Goal: Information Seeking & Learning: Learn about a topic

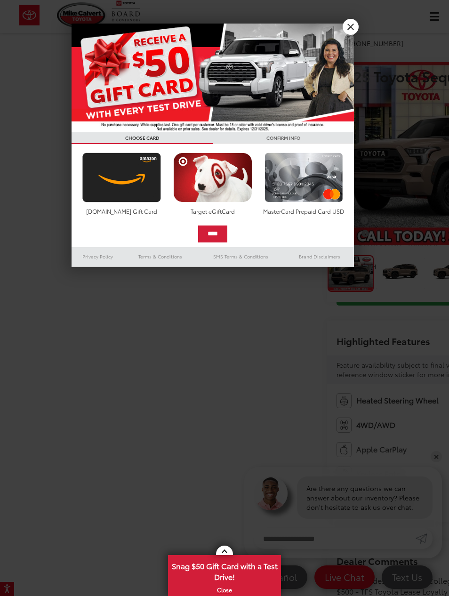
click at [344, 32] on img at bounding box center [213, 78] width 283 height 109
click at [350, 30] on link "X" at bounding box center [351, 27] width 16 height 16
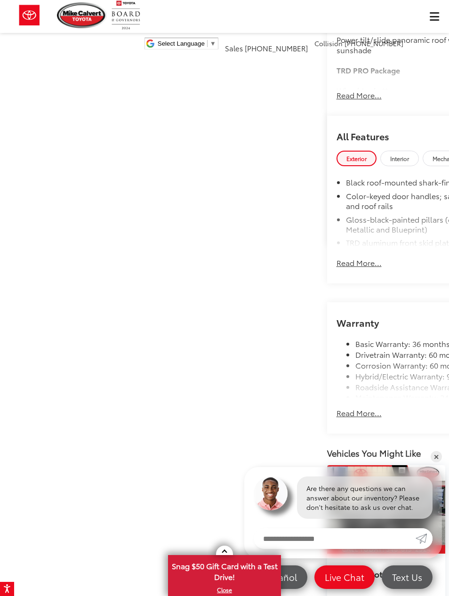
scroll to position [841, 0]
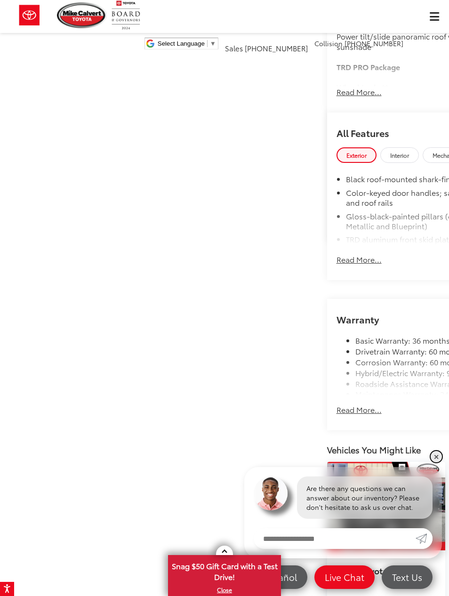
click at [435, 463] on link "✕" at bounding box center [436, 456] width 11 height 11
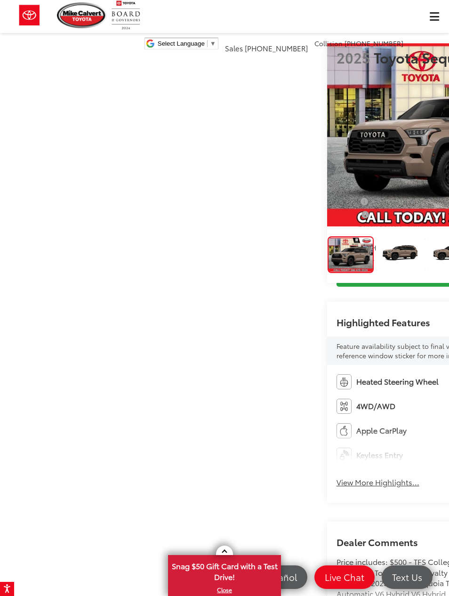
scroll to position [14, 0]
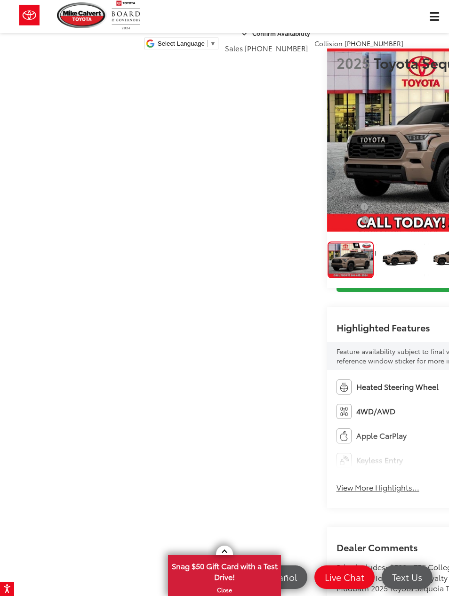
click at [376, 278] on img "Expand Photo 1" at bounding box center [400, 260] width 49 height 37
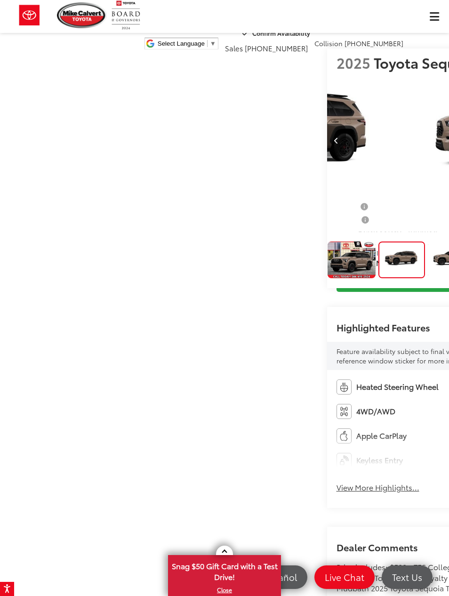
scroll to position [0, 449]
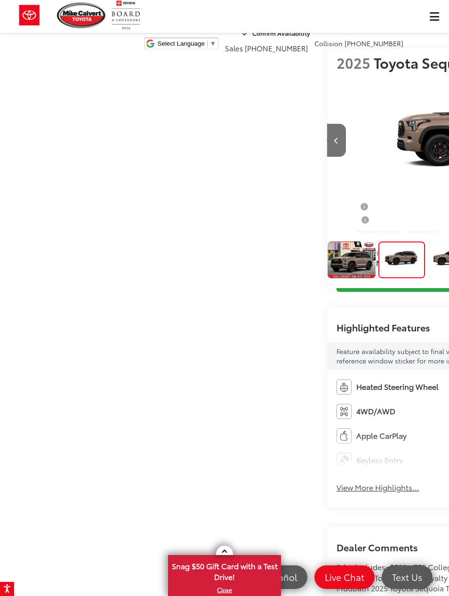
click at [428, 278] on img "Expand Photo 2" at bounding box center [452, 260] width 49 height 37
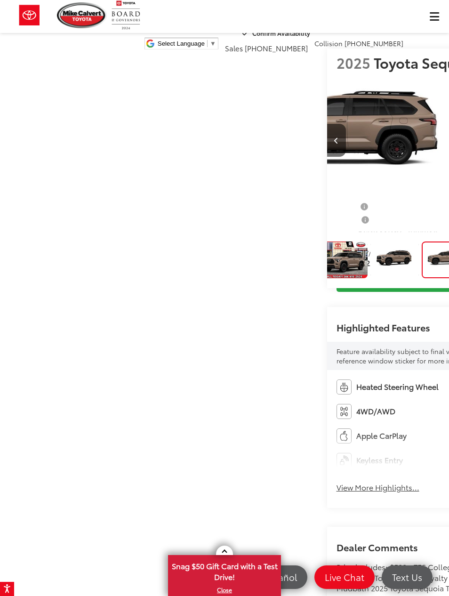
scroll to position [0, 899]
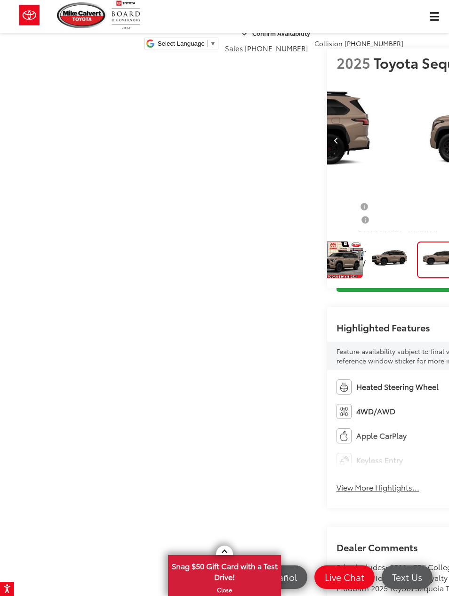
scroll to position [0, 8]
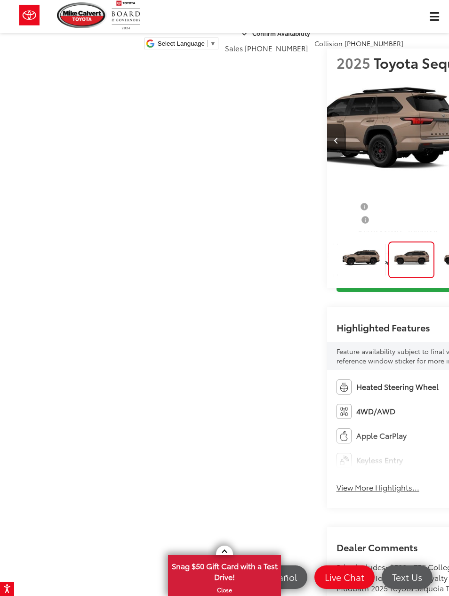
scroll to position [0, 102]
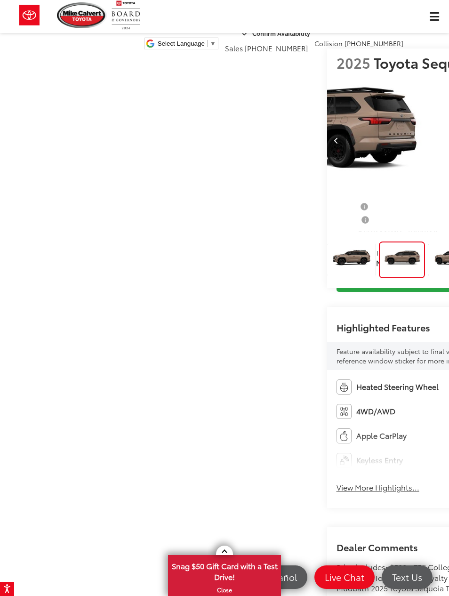
click at [428, 278] on img "Expand Photo 4" at bounding box center [452, 260] width 49 height 37
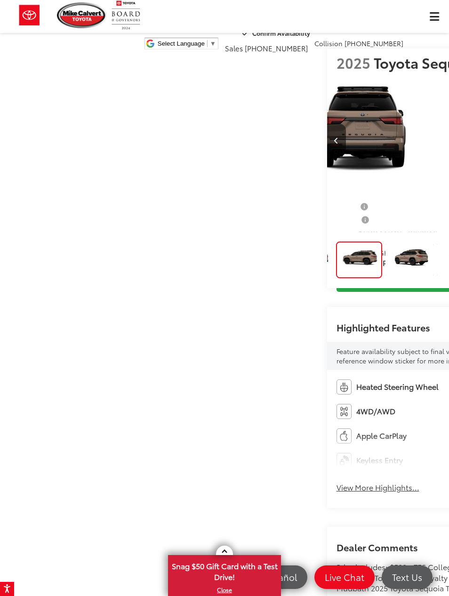
scroll to position [0, 1797]
click at [385, 278] on img "Expand Photo 5" at bounding box center [409, 260] width 49 height 37
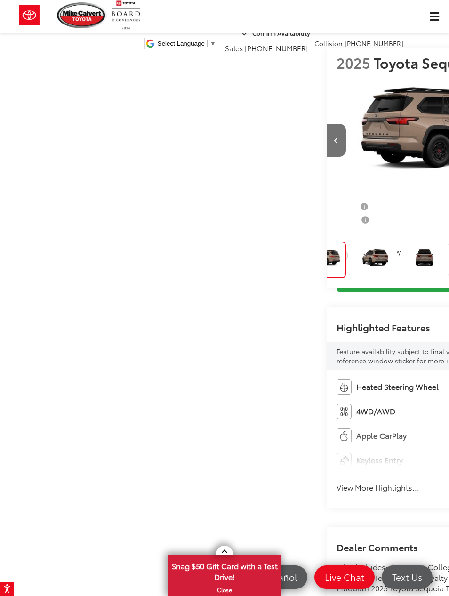
scroll to position [0, 2247]
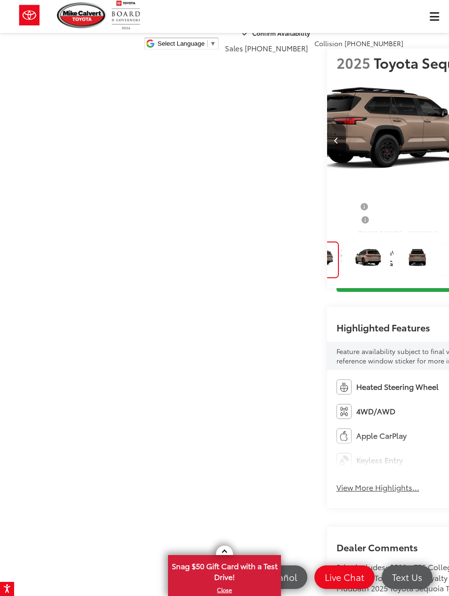
click at [342, 278] on img "Expand Photo 6" at bounding box center [366, 260] width 49 height 37
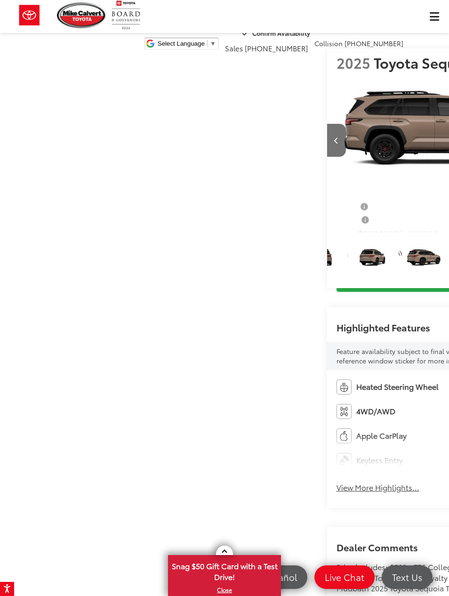
click at [317, 278] on img "Expand Photo 7" at bounding box center [323, 260] width 49 height 37
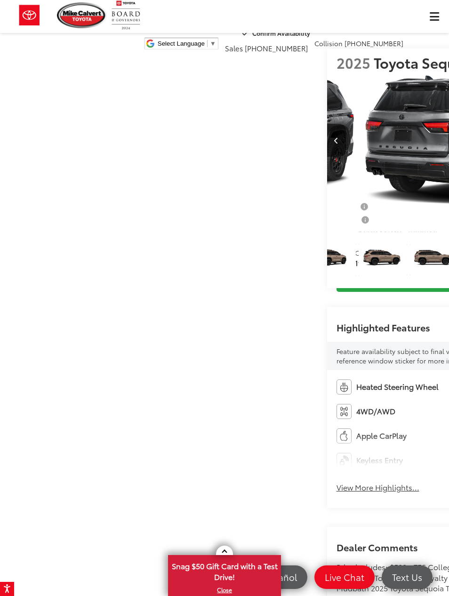
click at [305, 278] on img "Expand Photo 8" at bounding box center [280, 260] width 49 height 37
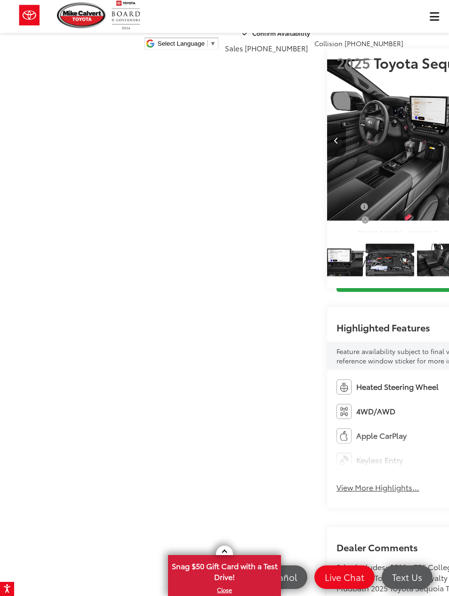
click at [107, 278] on img "Expand Photo 13" at bounding box center [82, 260] width 49 height 37
click at [158, 278] on img "Expand Photo 14" at bounding box center [133, 260] width 49 height 37
click at [210, 278] on img "Expand Photo 15" at bounding box center [185, 260] width 49 height 37
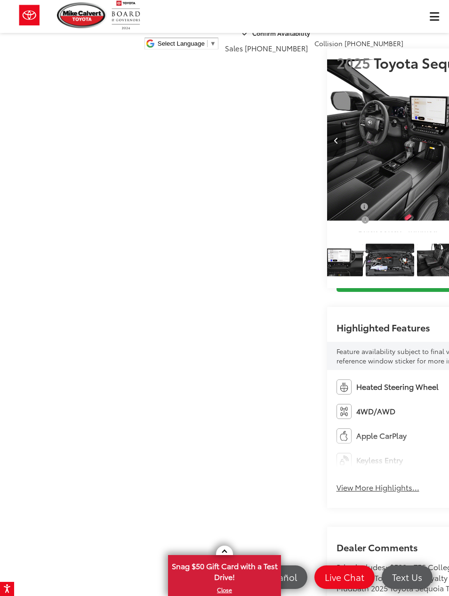
click at [261, 278] on img "Expand Photo 16" at bounding box center [236, 260] width 49 height 37
click at [312, 278] on img "Expand Photo 17" at bounding box center [287, 260] width 49 height 37
click at [330, 278] on img "Expand Photo 18" at bounding box center [339, 260] width 49 height 37
click at [366, 278] on img "Expand Photo 19" at bounding box center [390, 260] width 49 height 37
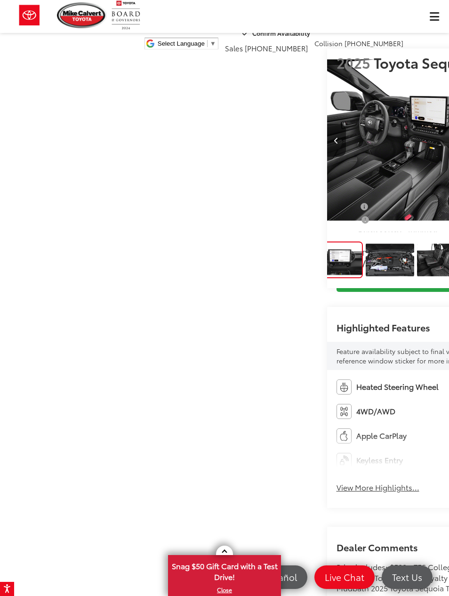
click at [366, 278] on img "Expand Photo 19" at bounding box center [390, 260] width 49 height 37
